Goal: Transaction & Acquisition: Purchase product/service

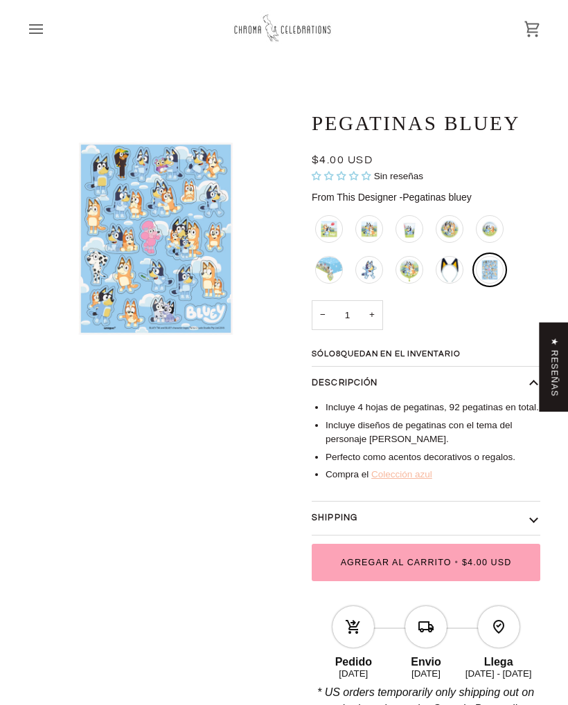
click at [320, 231] on div "Servilletas Bluey y Bingo - Grandes" at bounding box center [329, 229] width 28 height 28
click at [338, 219] on div "Servilletas Bluey y Bingo - Grandes" at bounding box center [329, 229] width 28 height 28
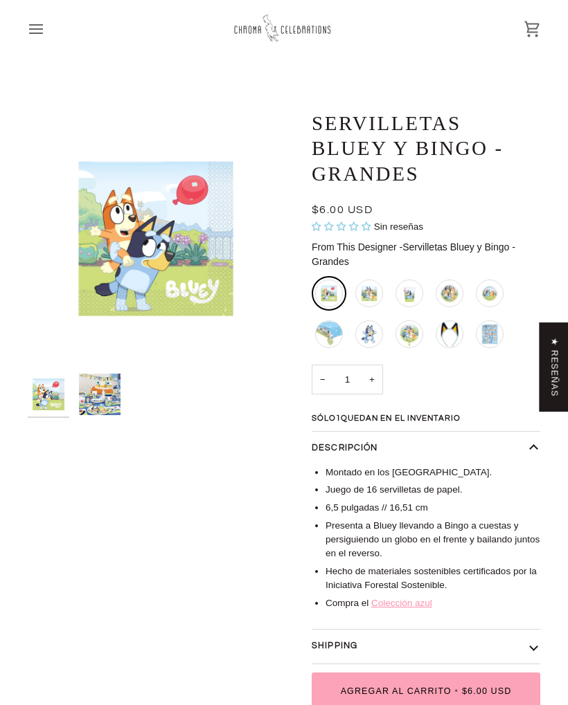
click at [374, 302] on div "Servilletas Bluey y Bingo - Pequeñas" at bounding box center [369, 294] width 28 height 28
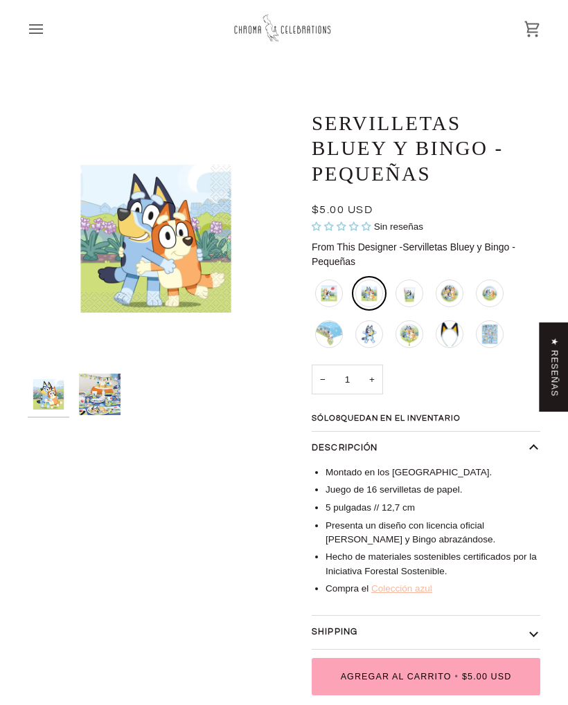
click at [433, 291] on div "Platos Redondos Azulados - Grandes" at bounding box center [449, 293] width 35 height 35
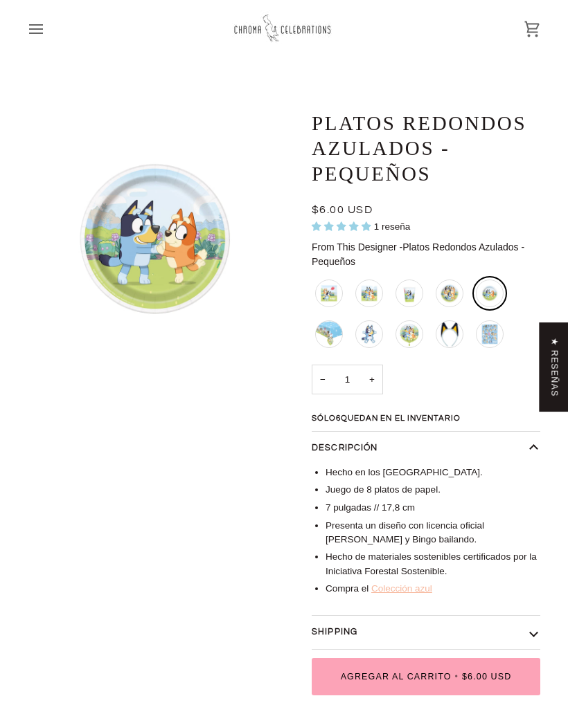
click at [327, 333] on div "Mantel de nubes azules" at bounding box center [329, 334] width 28 height 28
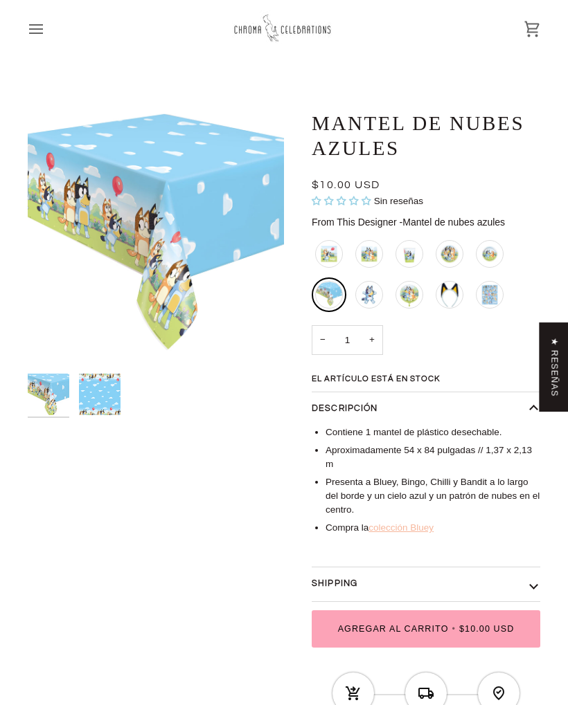
click at [502, 243] on div "Platos Redondos Azulados - Pequeños" at bounding box center [489, 254] width 28 height 28
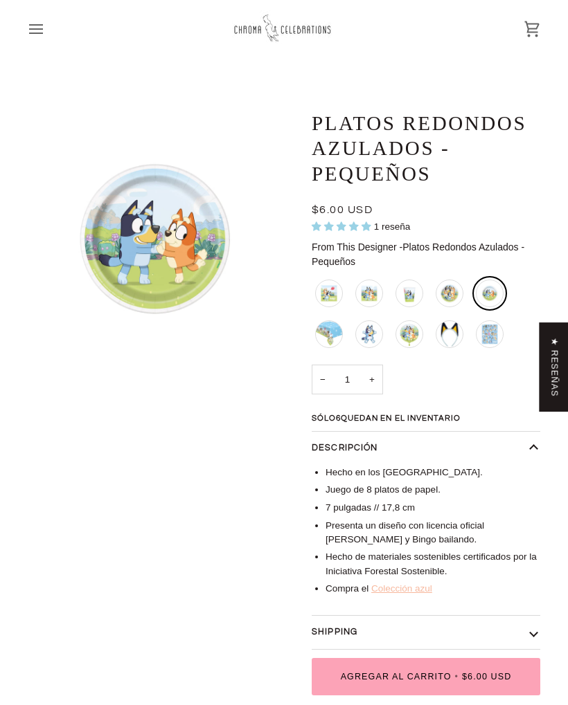
click at [409, 329] on div "Globo de Bluey y Bingo" at bounding box center [409, 334] width 28 height 28
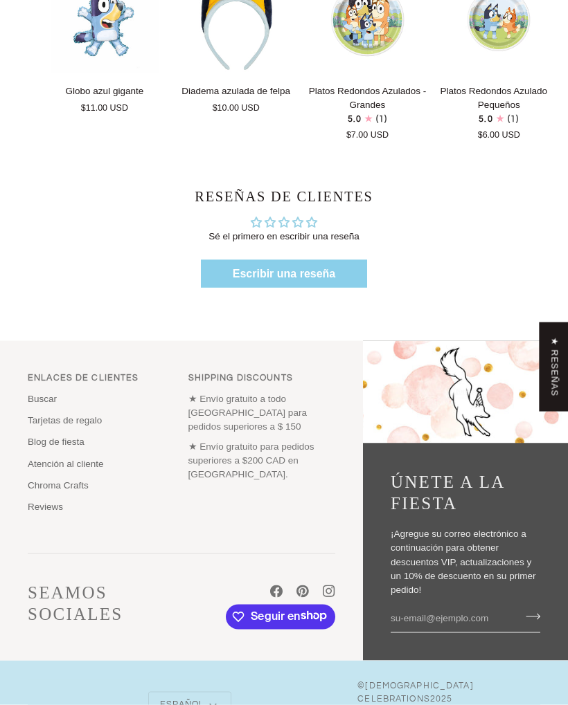
scroll to position [950, 0]
